Goal: Task Accomplishment & Management: Use online tool/utility

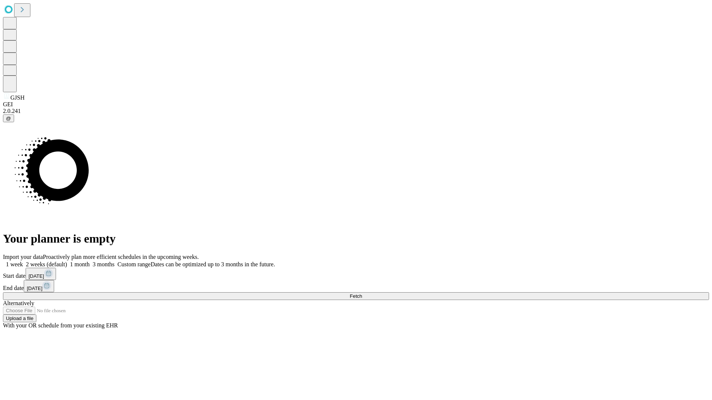
click at [362, 294] on span "Fetch" at bounding box center [355, 297] width 12 height 6
